Goal: Navigation & Orientation: Understand site structure

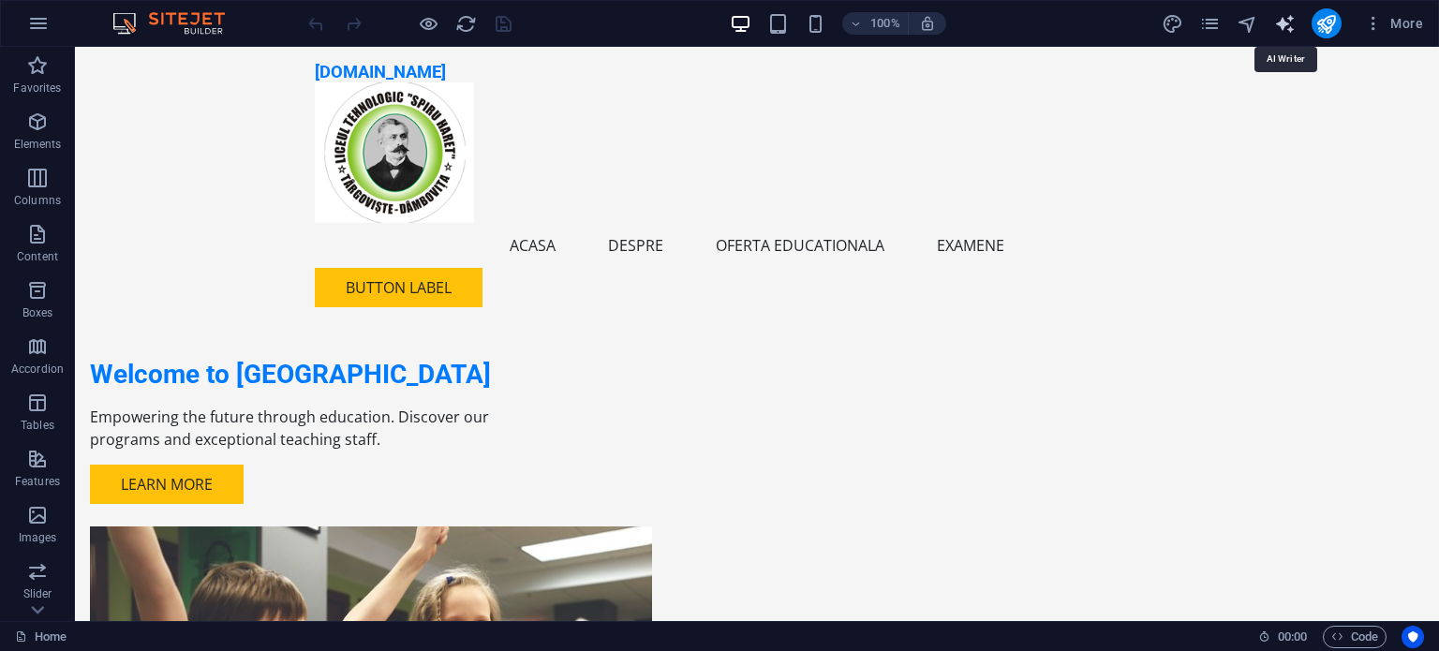
click at [1292, 28] on icon "text_generator" at bounding box center [1285, 24] width 22 height 22
select select "English"
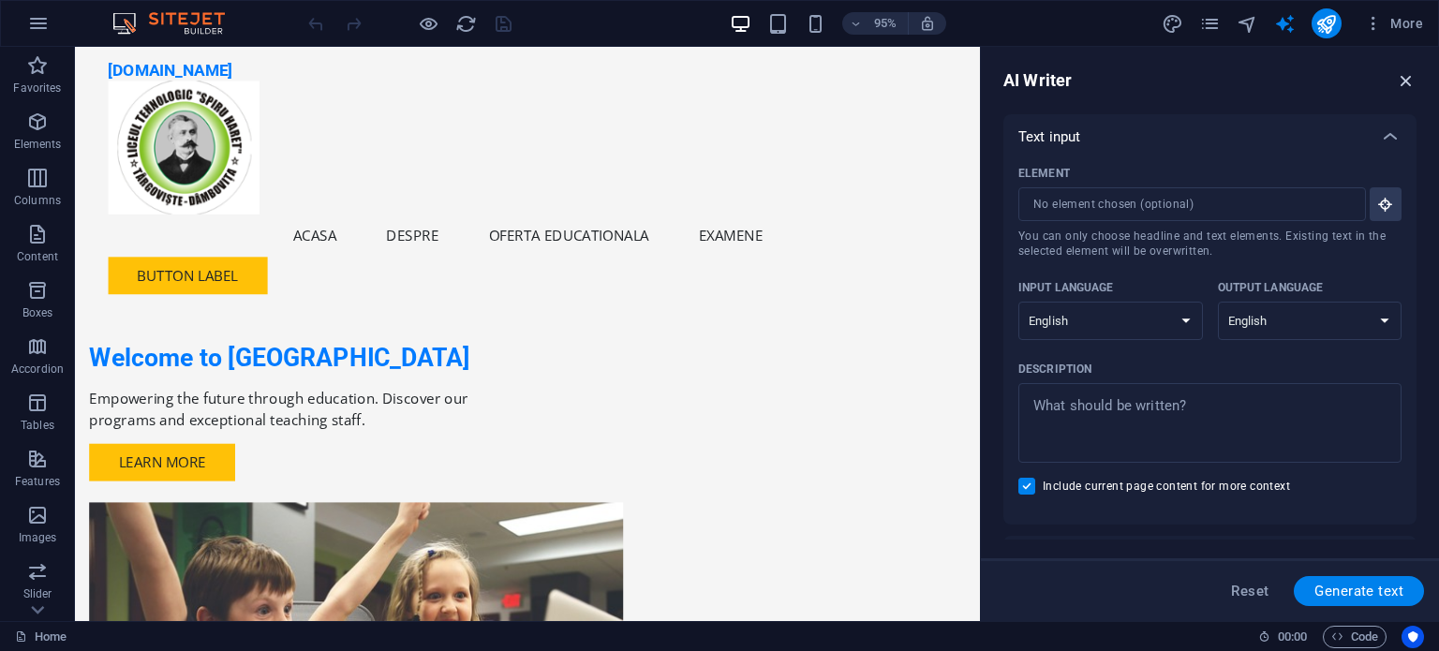
click at [1408, 82] on icon "button" at bounding box center [1406, 80] width 21 height 21
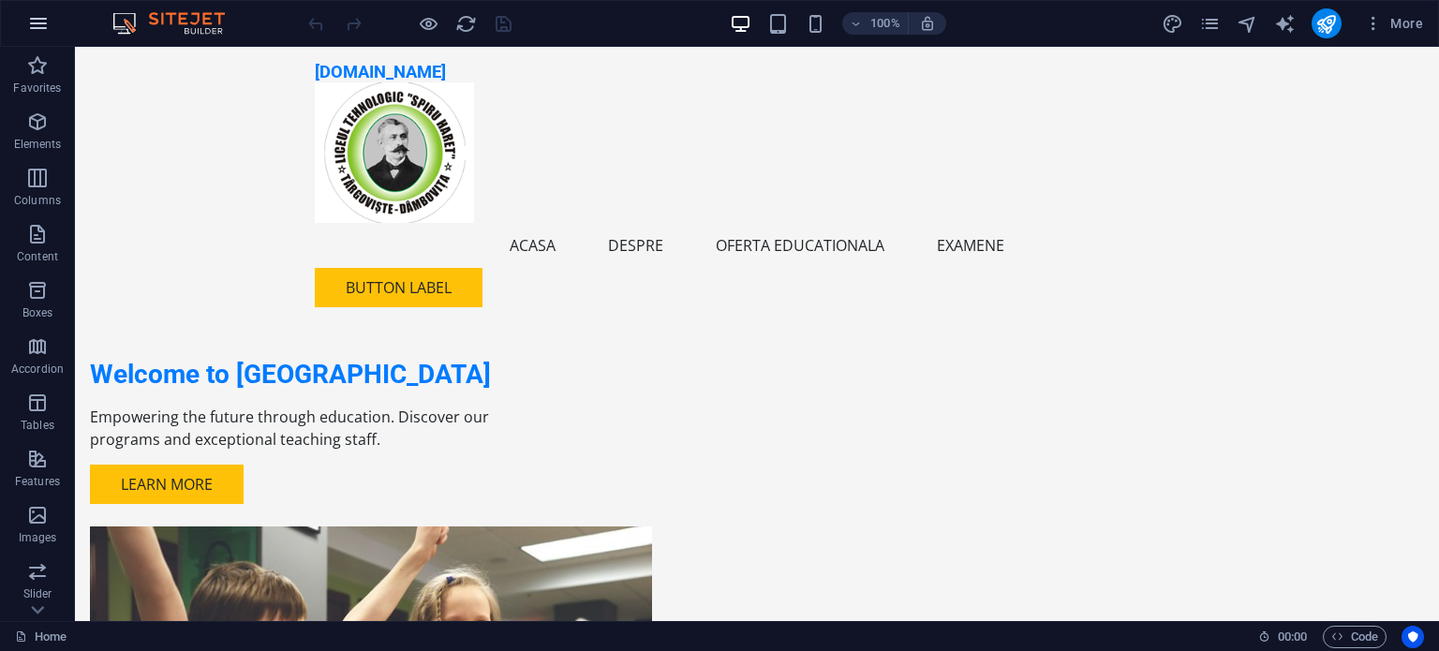
click at [39, 26] on icon "button" at bounding box center [38, 23] width 22 height 22
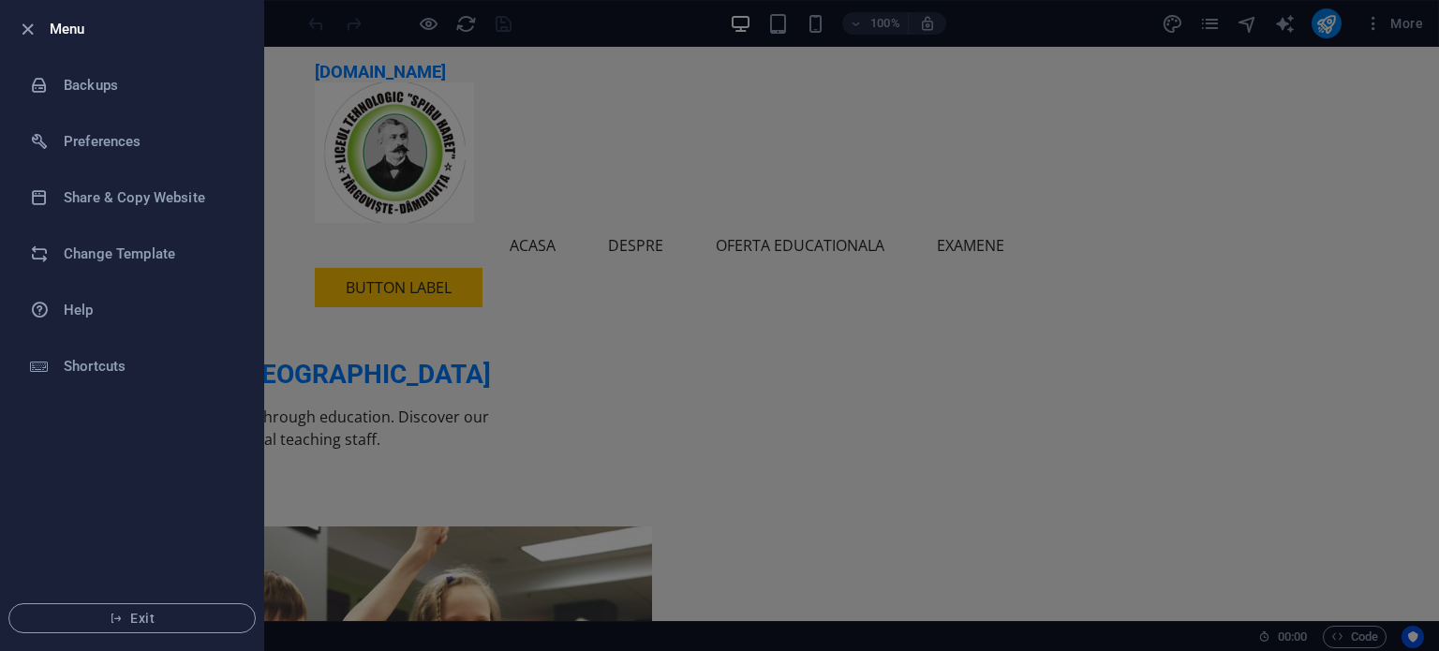
click at [581, 30] on div at bounding box center [719, 325] width 1439 height 651
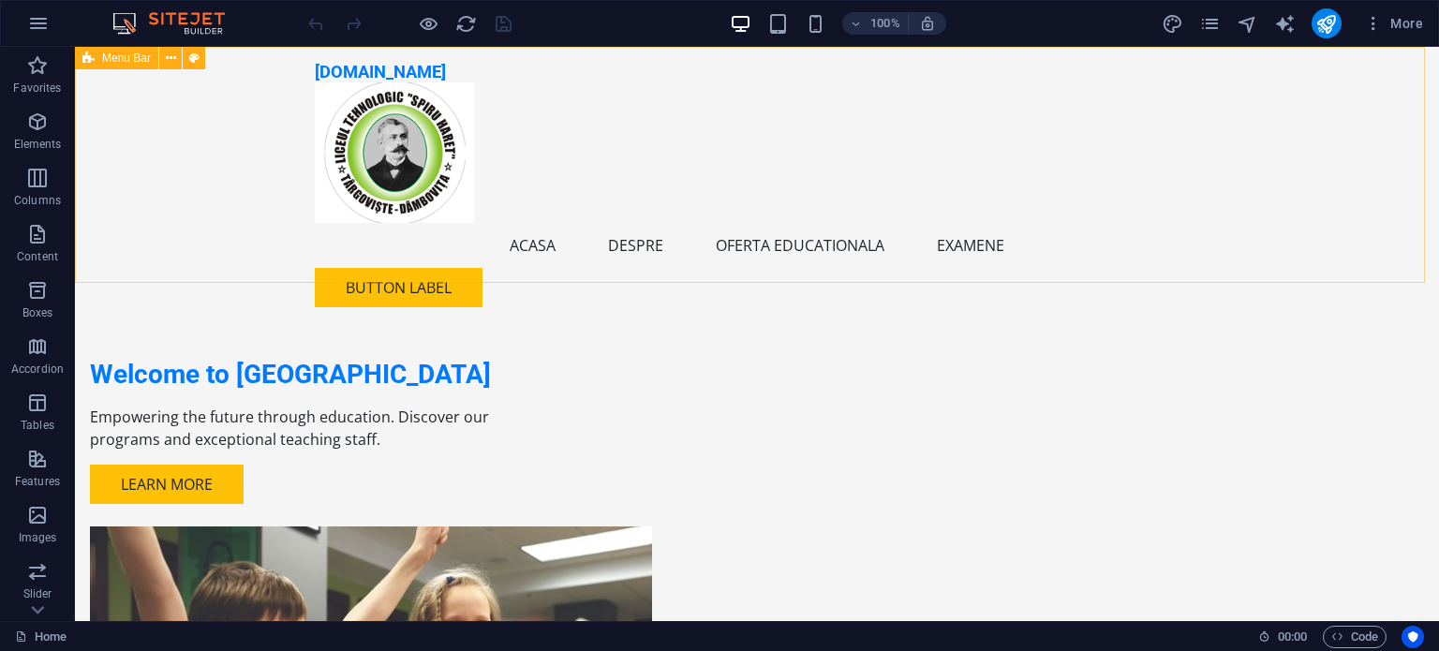
click at [127, 57] on span "Menu Bar" at bounding box center [126, 57] width 49 height 11
click at [28, 18] on icon "button" at bounding box center [38, 23] width 22 height 22
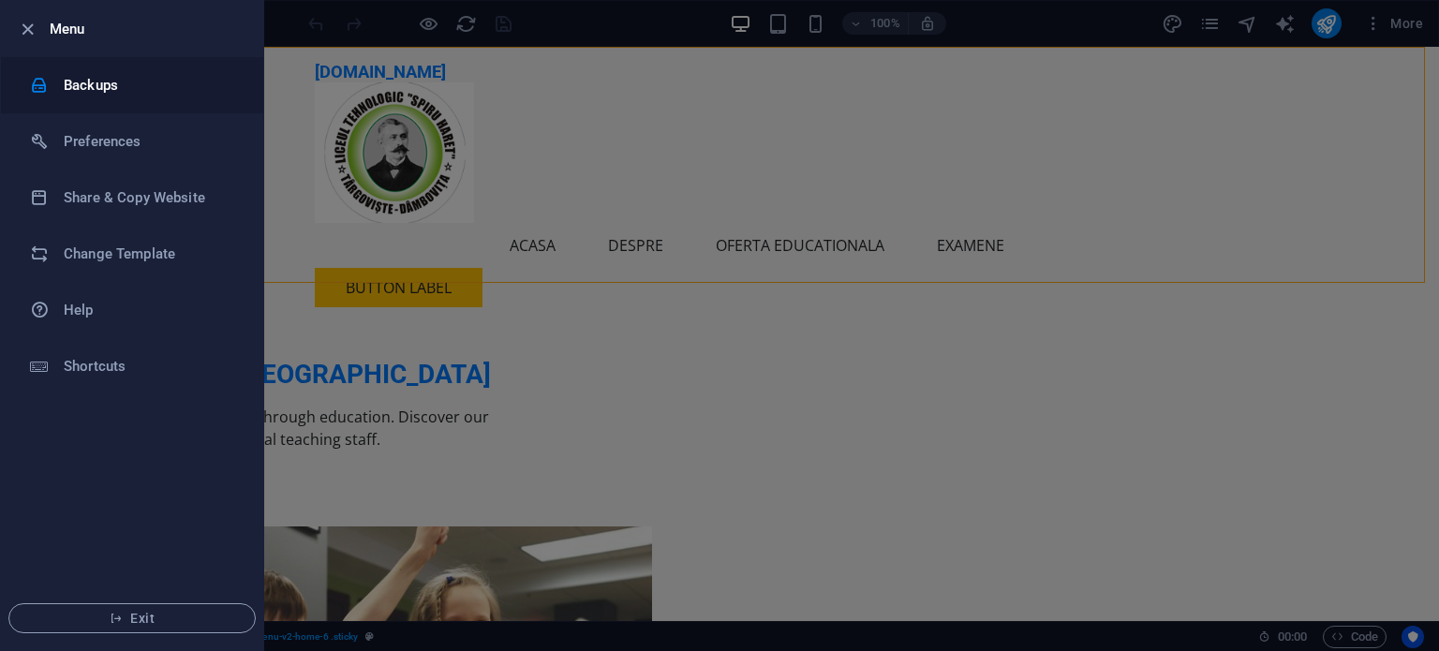
click at [74, 74] on h6 "Backups" at bounding box center [150, 85] width 173 height 22
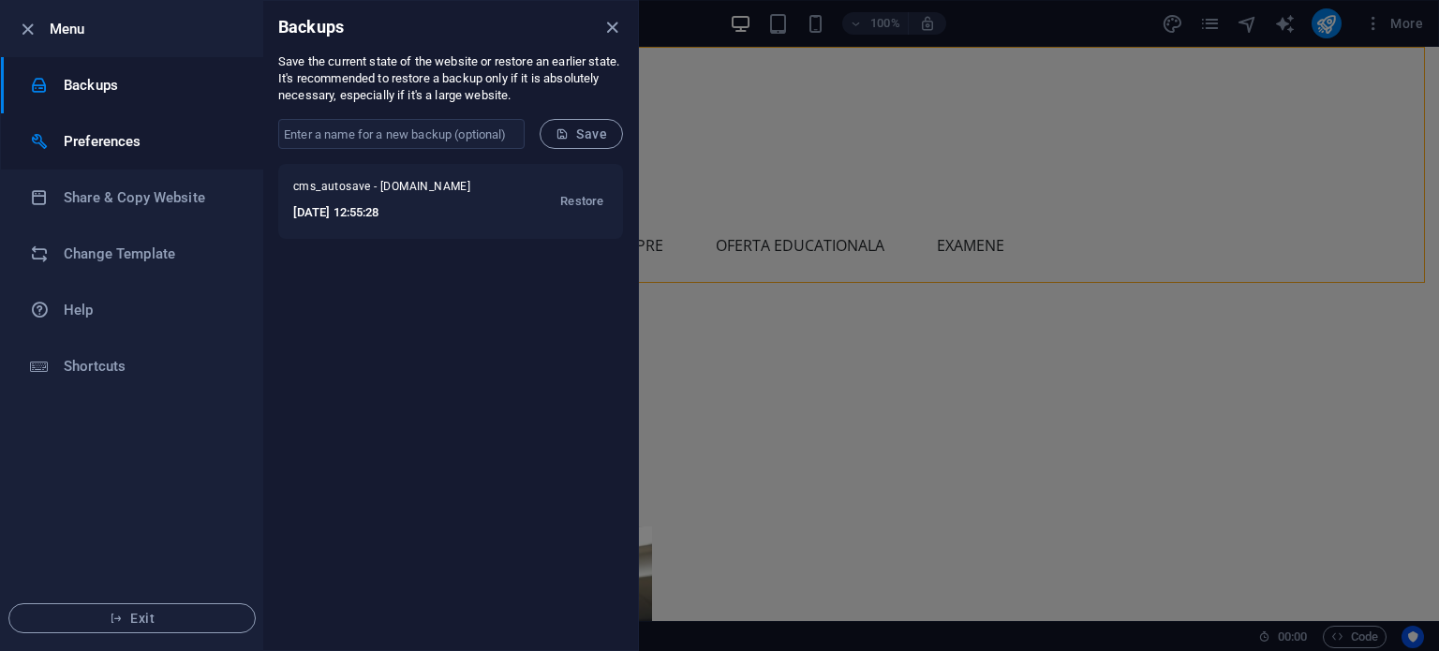
click at [99, 140] on h6 "Preferences" at bounding box center [150, 141] width 173 height 22
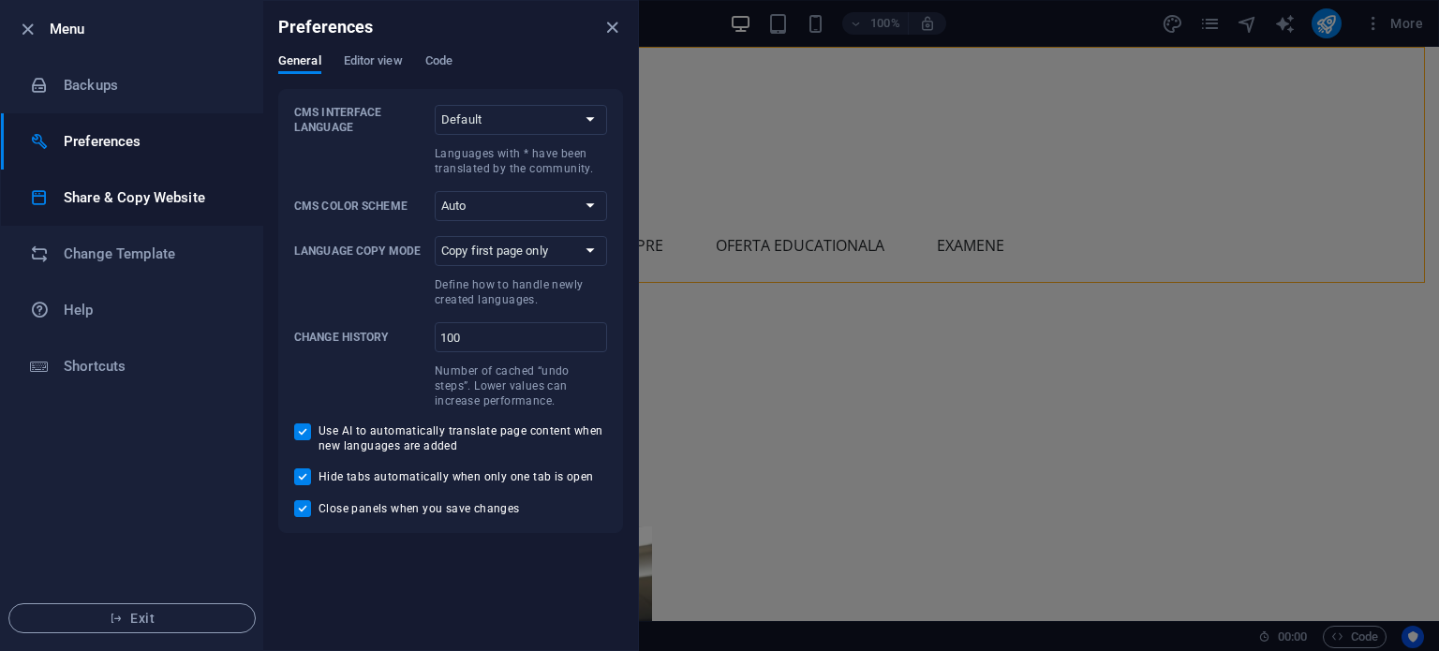
click at [112, 199] on h6 "Share & Copy Website" at bounding box center [150, 197] width 173 height 22
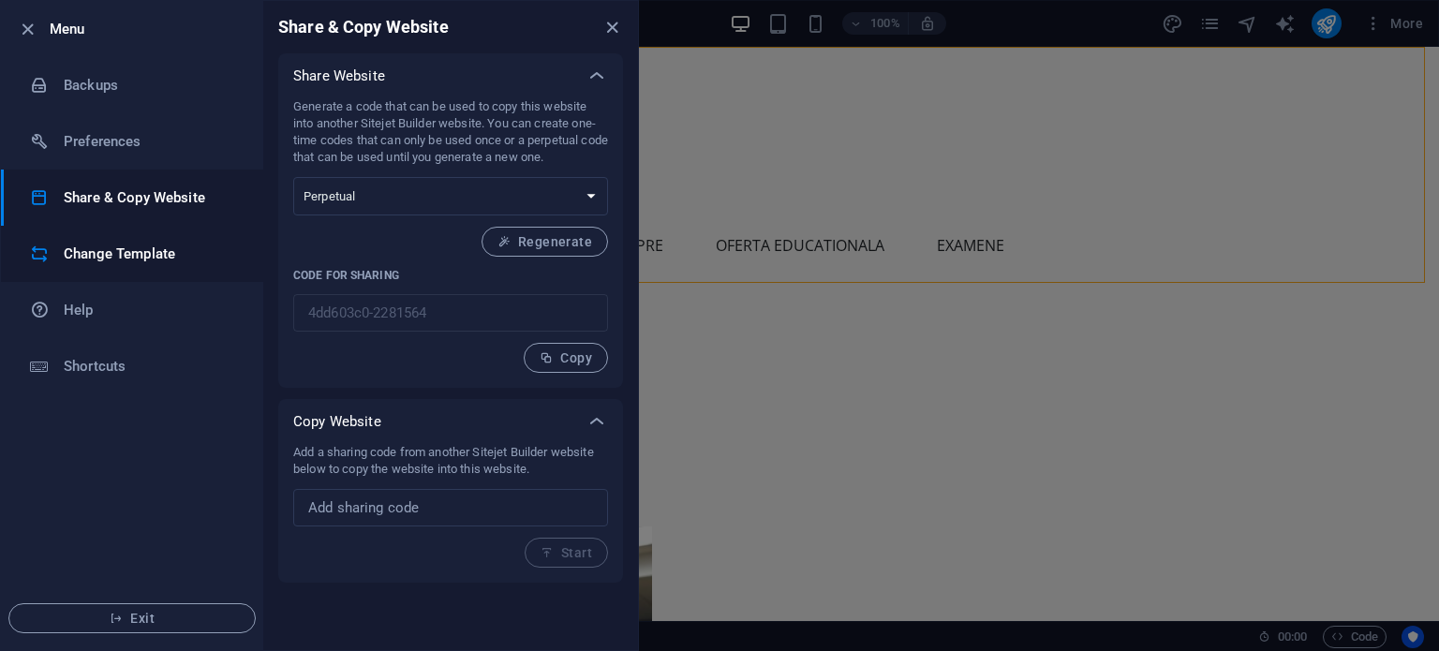
click at [98, 246] on h6 "Change Template" at bounding box center [150, 254] width 173 height 22
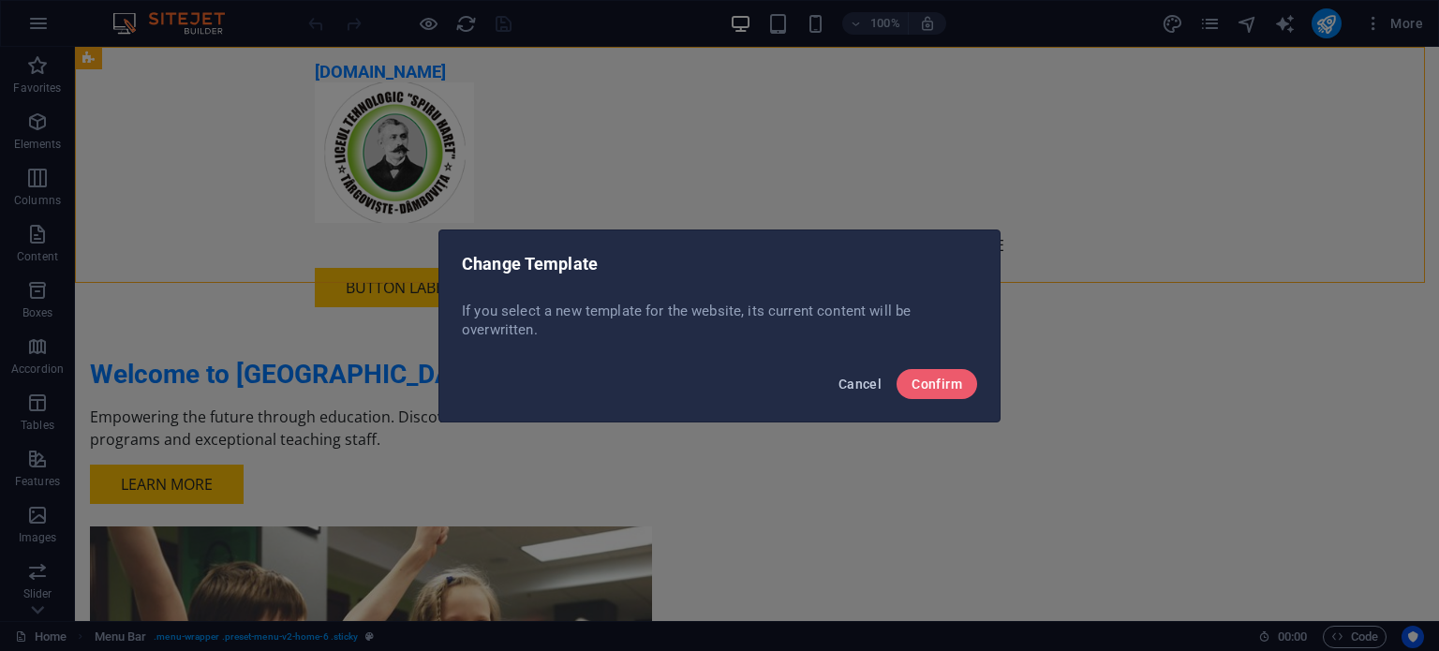
click at [865, 384] on span "Cancel" at bounding box center [860, 384] width 43 height 15
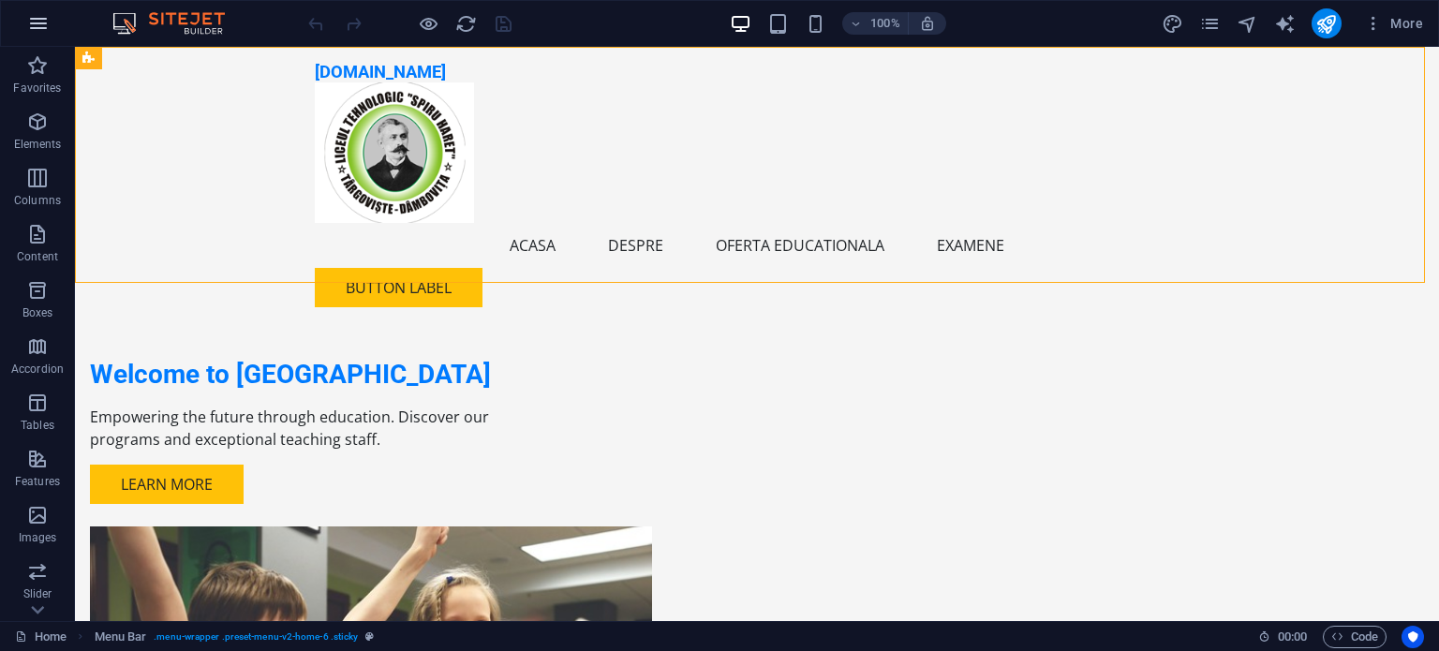
click at [34, 10] on button "button" at bounding box center [38, 23] width 45 height 45
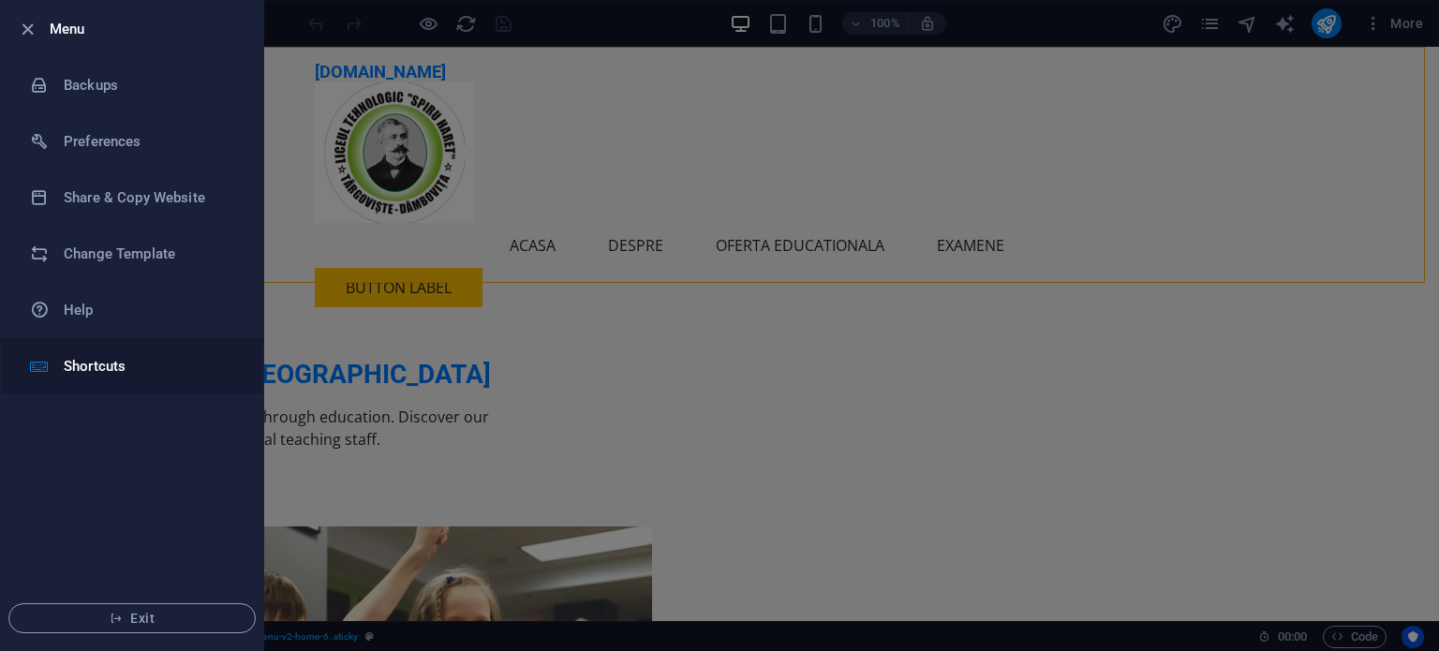
click at [85, 381] on li "Shortcuts" at bounding box center [132, 366] width 262 height 56
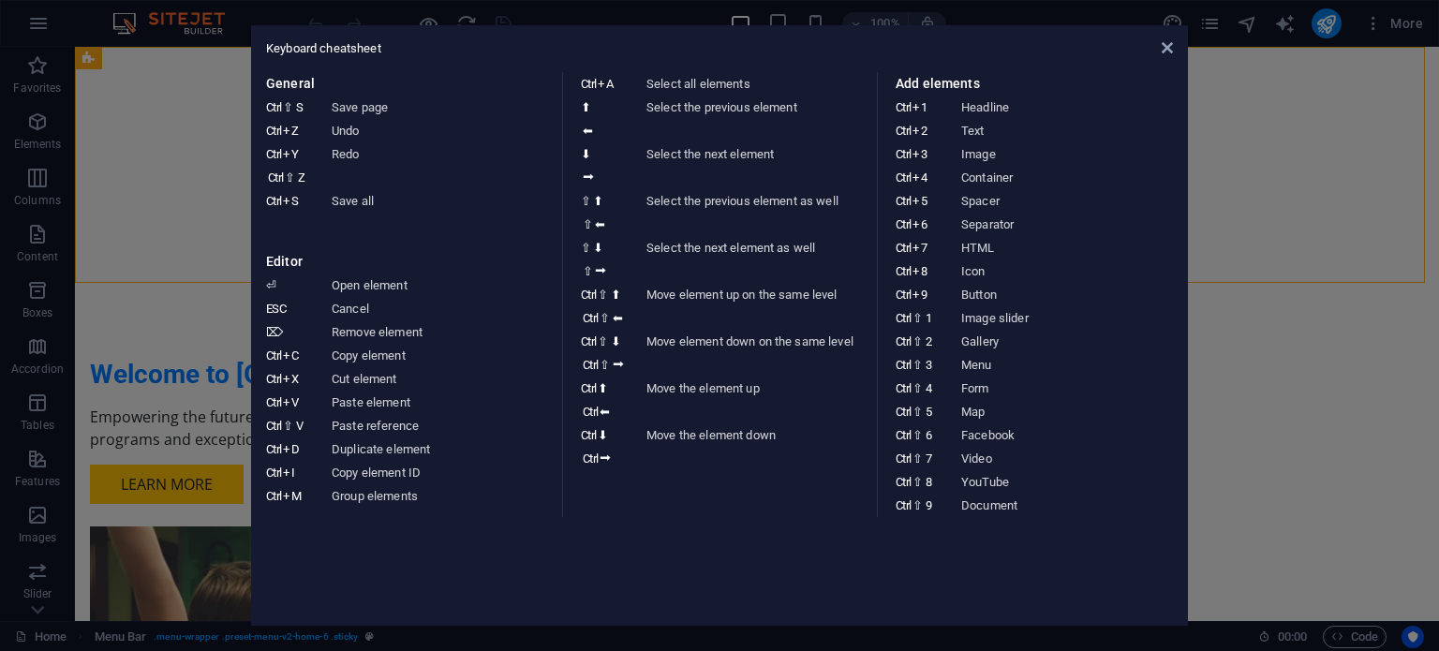
click at [1275, 231] on aside "Keyboard cheatsheet General Ctrl ⇧ S Save page Ctrl Z Undo Ctrl Y Ctrl ⇧ Z Redo…" at bounding box center [719, 325] width 1439 height 651
